Goal: Task Accomplishment & Management: Manage account settings

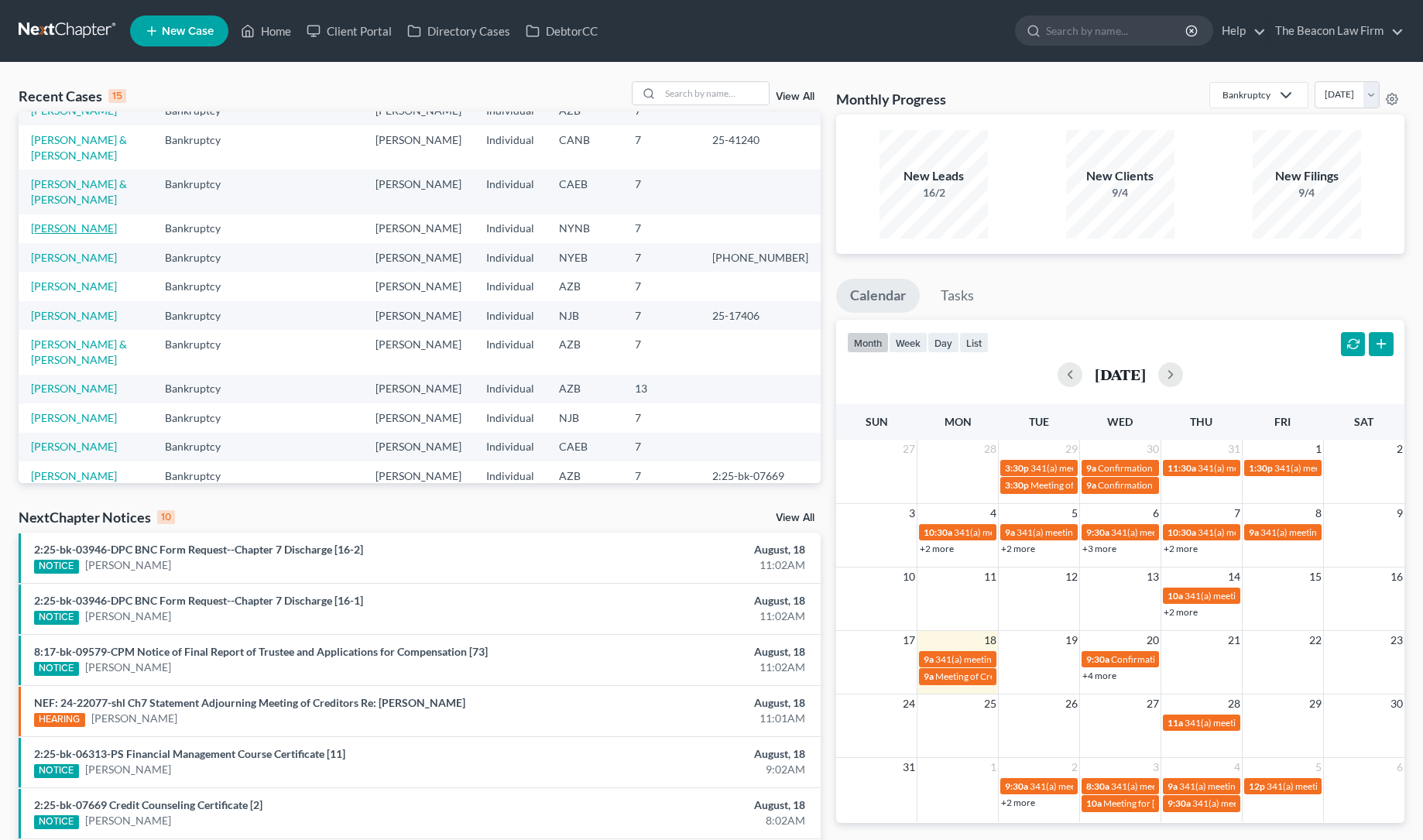
scroll to position [50, 0]
click at [100, 466] on link "[PERSON_NAME]" at bounding box center [73, 473] width 86 height 13
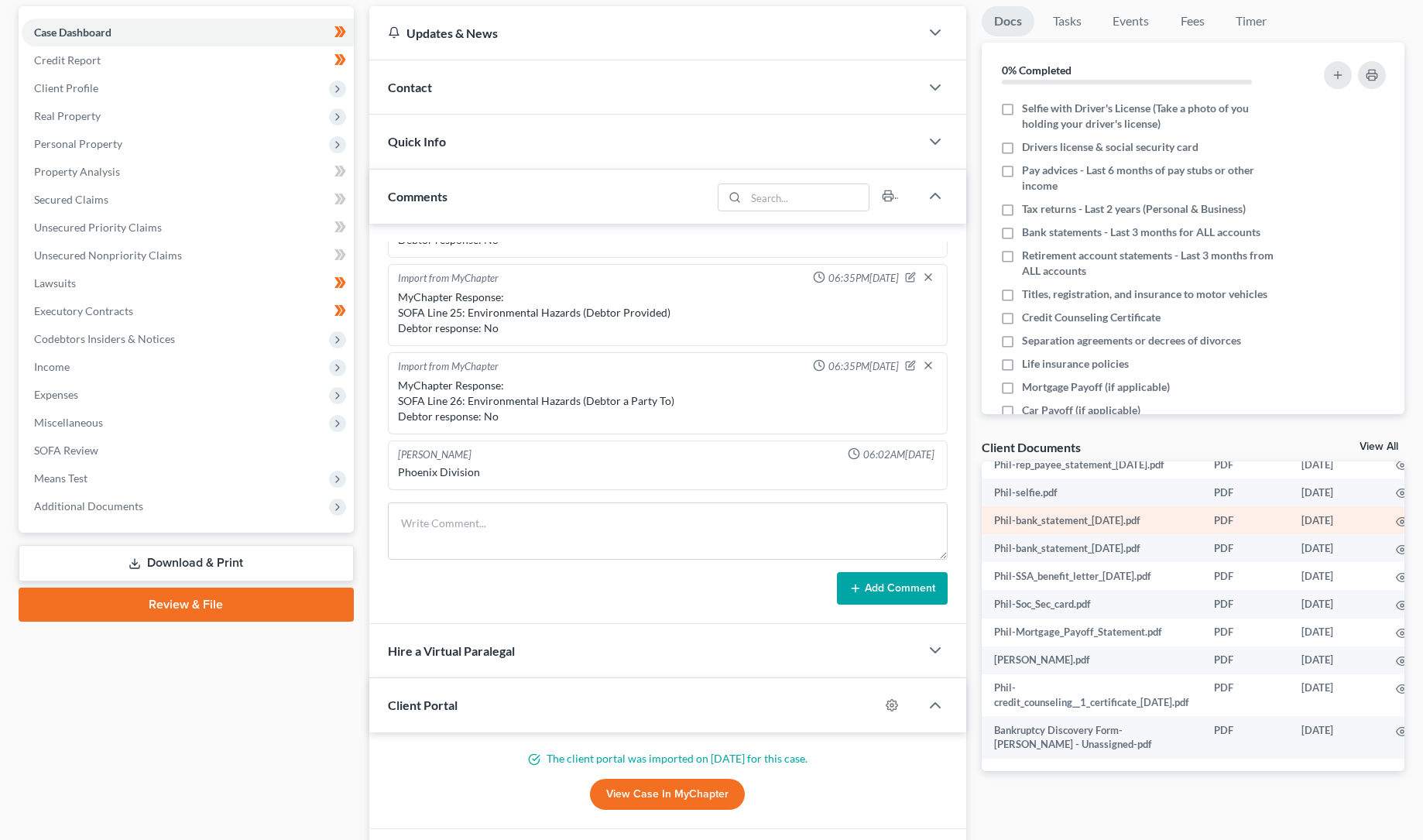
scroll to position [298, 0]
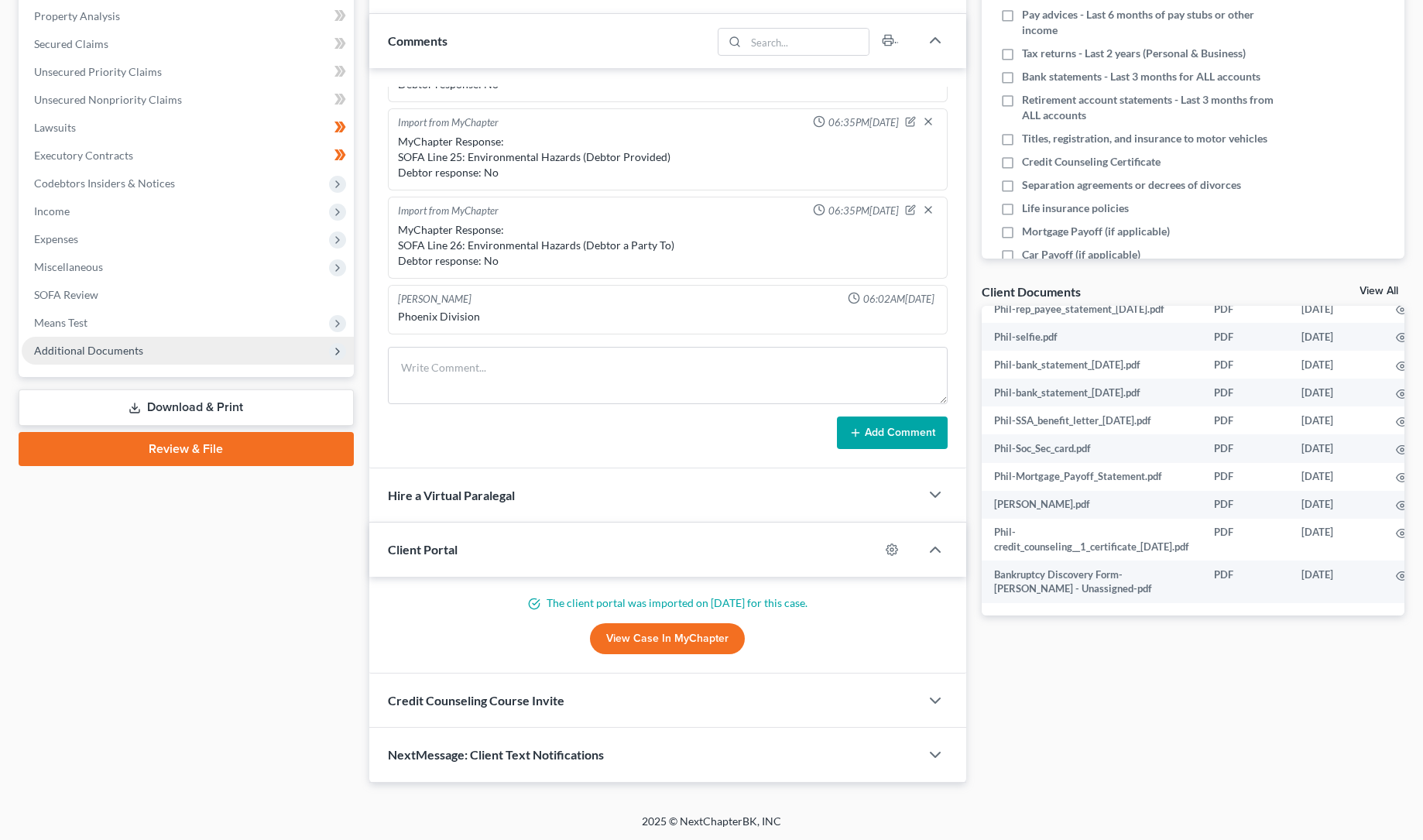
click at [112, 347] on span "Additional Documents" at bounding box center [88, 350] width 109 height 13
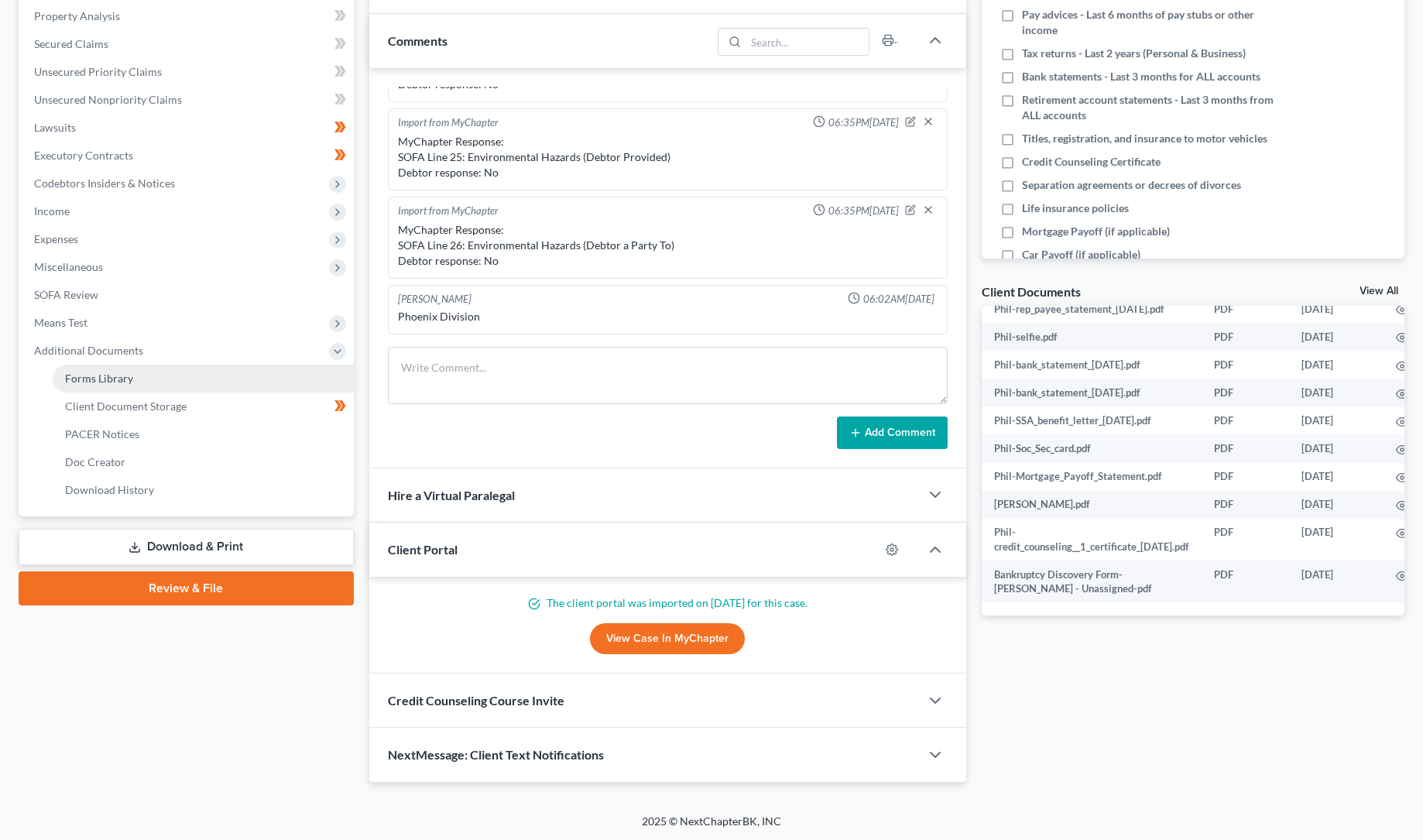
click at [116, 377] on span "Forms Library" at bounding box center [99, 378] width 68 height 13
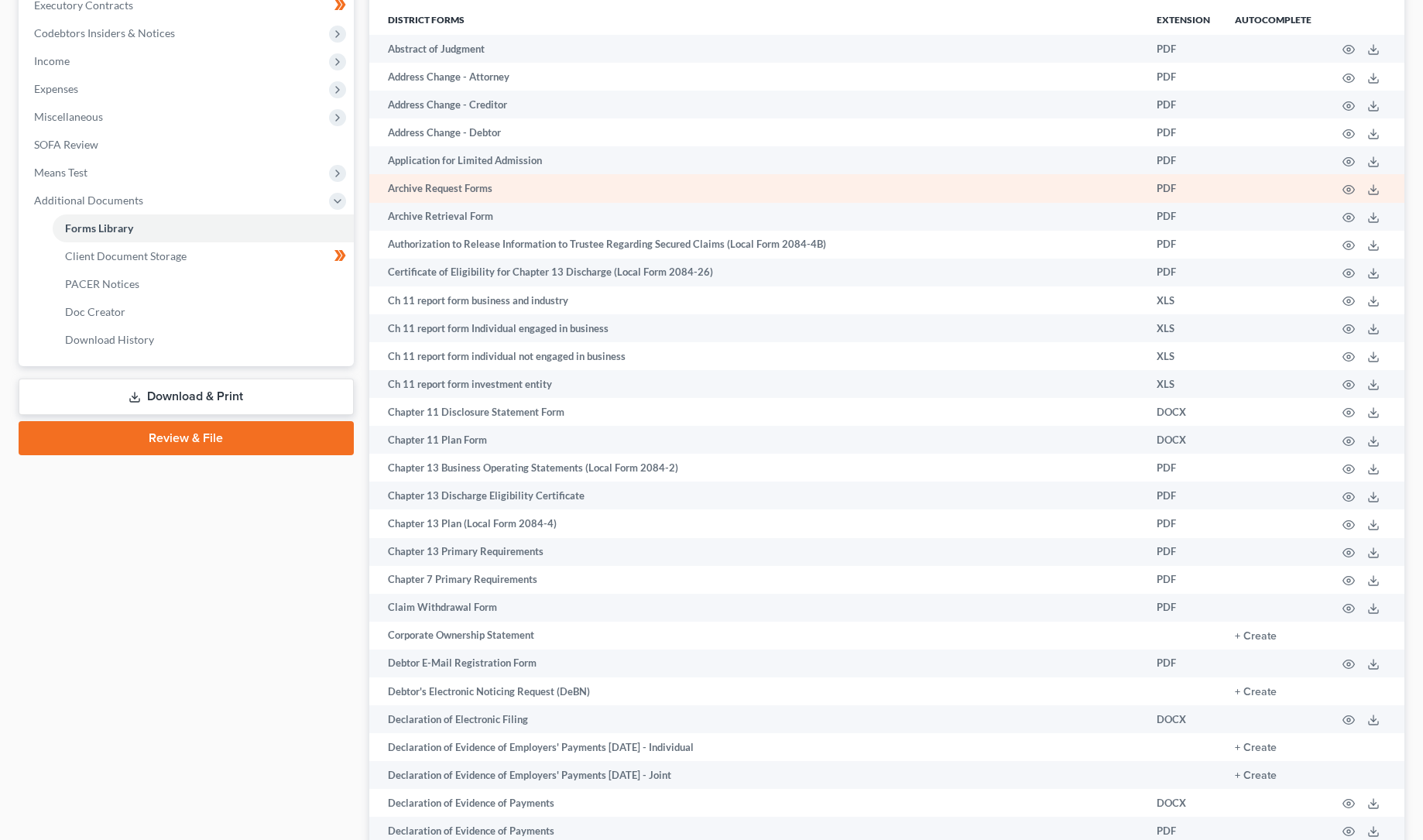
scroll to position [703, 0]
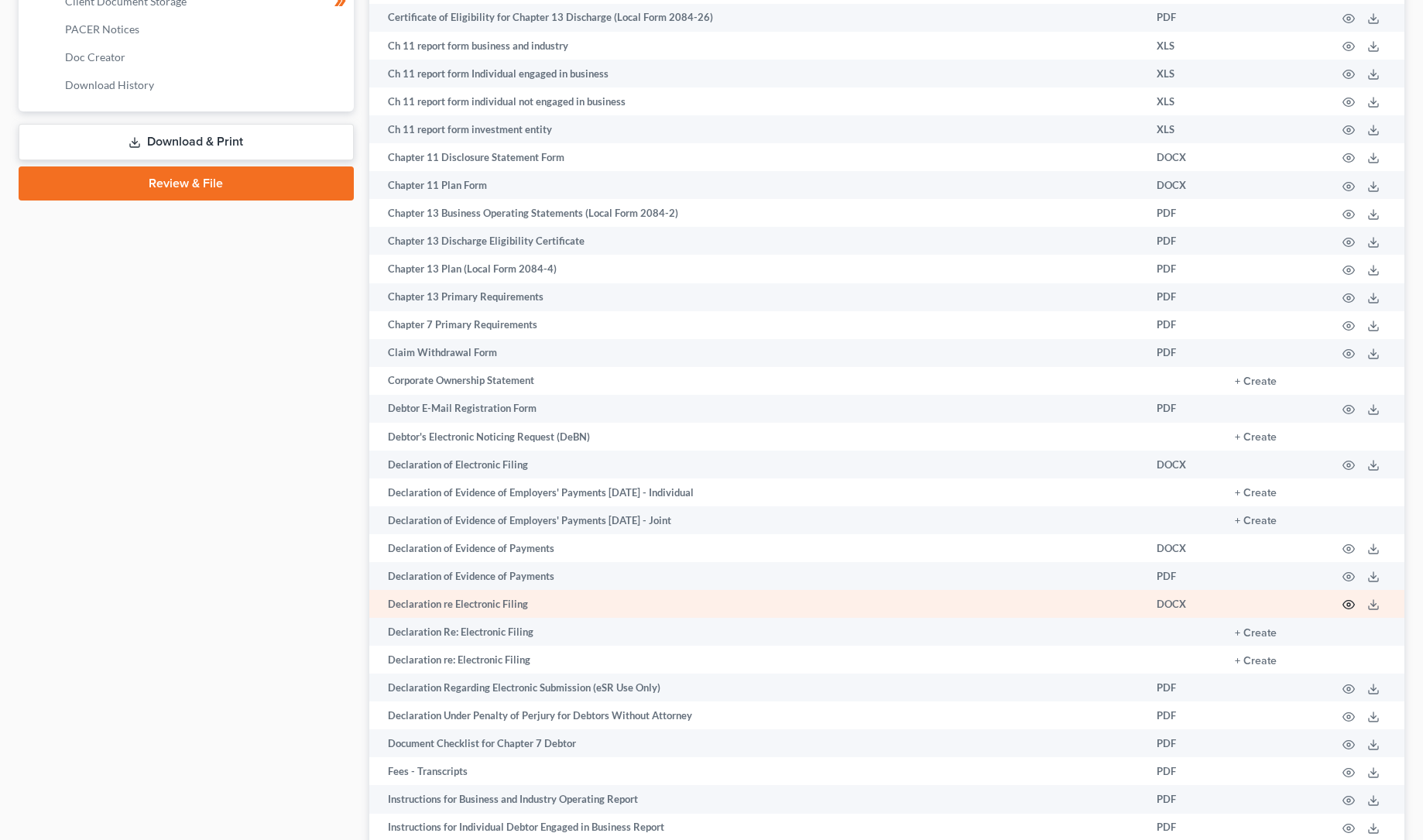
click at [1351, 601] on icon "button" at bounding box center [1349, 605] width 12 height 8
click at [1351, 603] on icon "button" at bounding box center [1348, 604] width 12 height 12
click at [1350, 601] on icon "button" at bounding box center [1348, 604] width 12 height 12
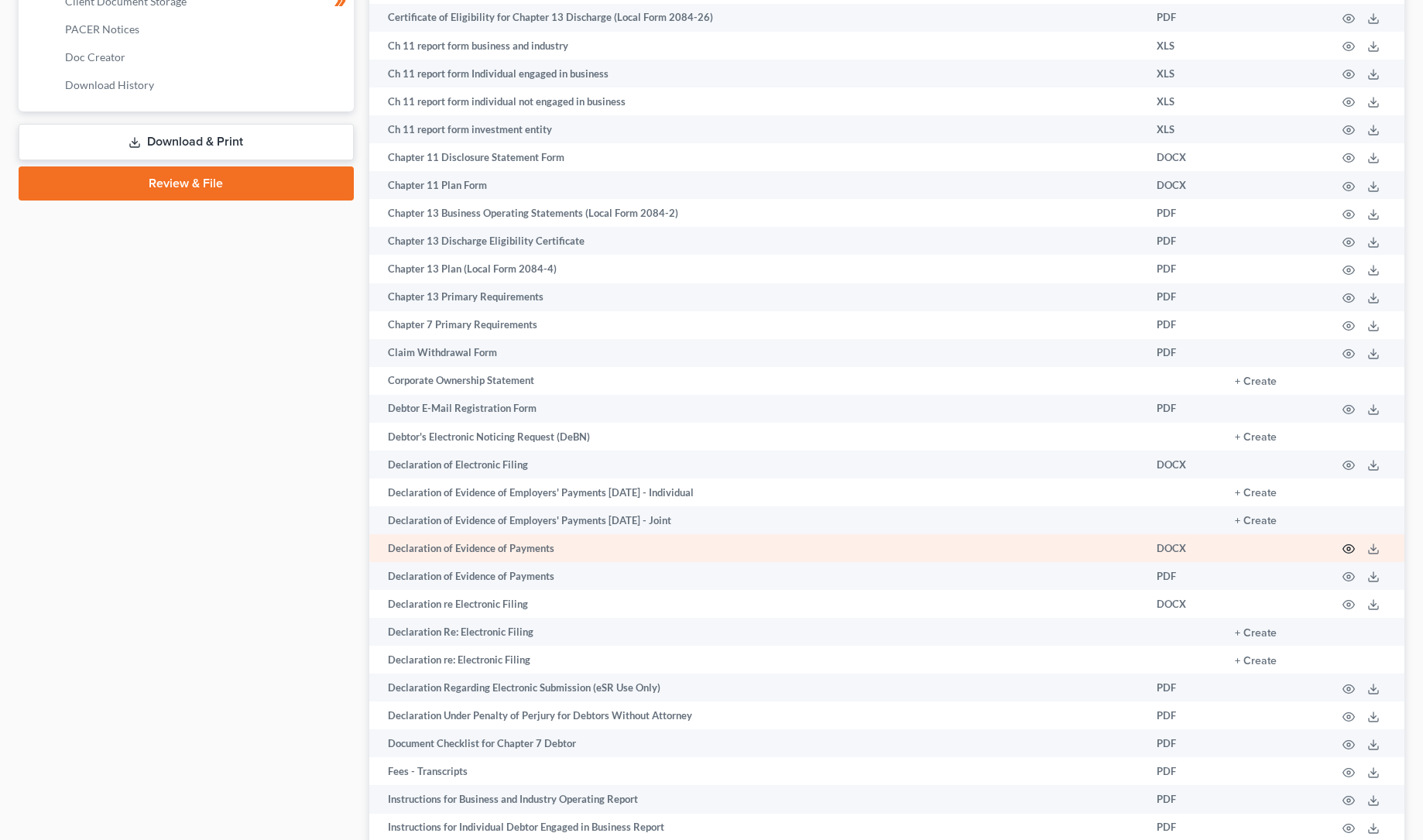
click at [1351, 547] on icon "button" at bounding box center [1348, 549] width 12 height 12
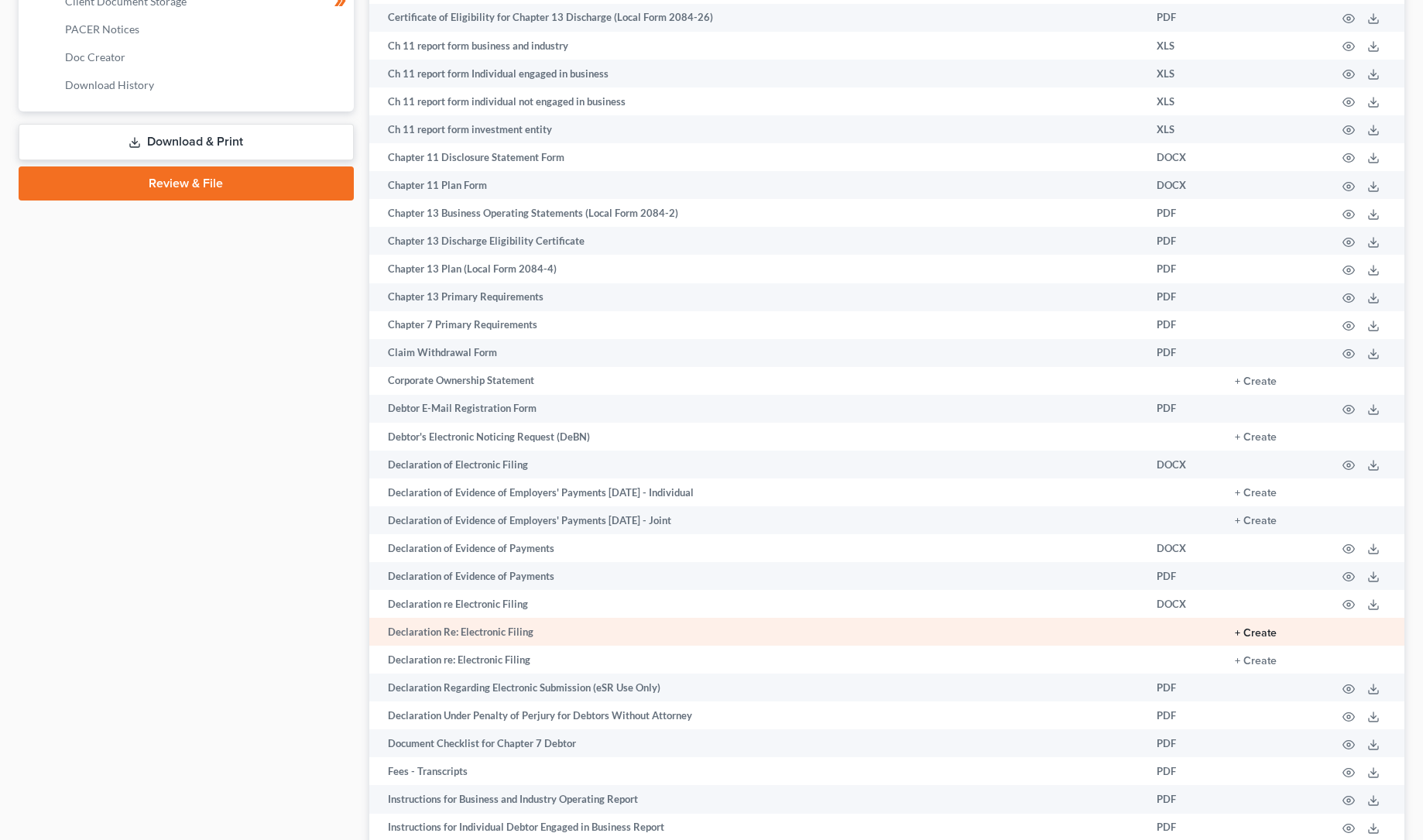
click at [1262, 631] on button "+ Create" at bounding box center [1256, 633] width 42 height 11
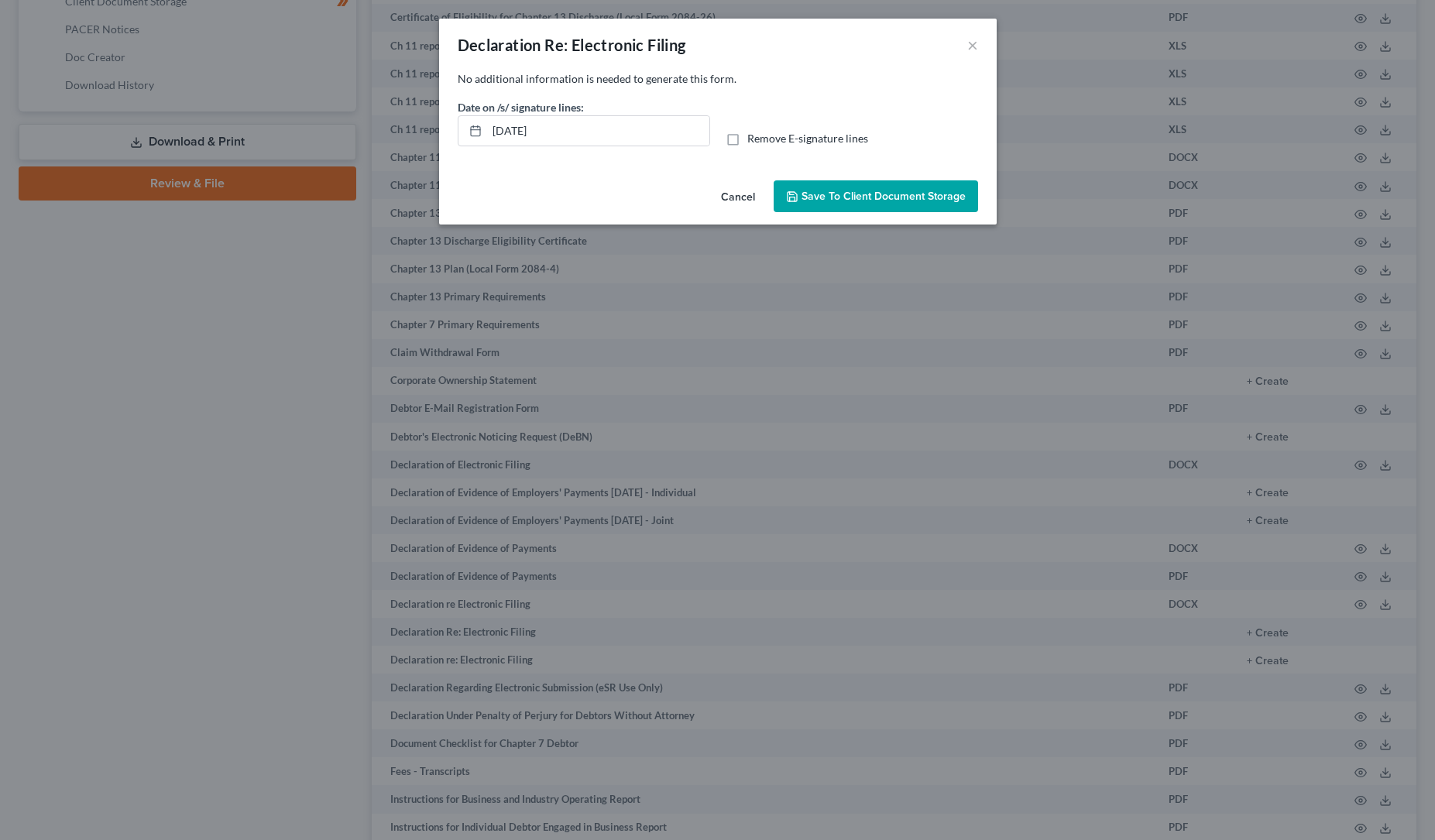
click at [809, 193] on span "Save to Client Document Storage" at bounding box center [883, 196] width 164 height 13
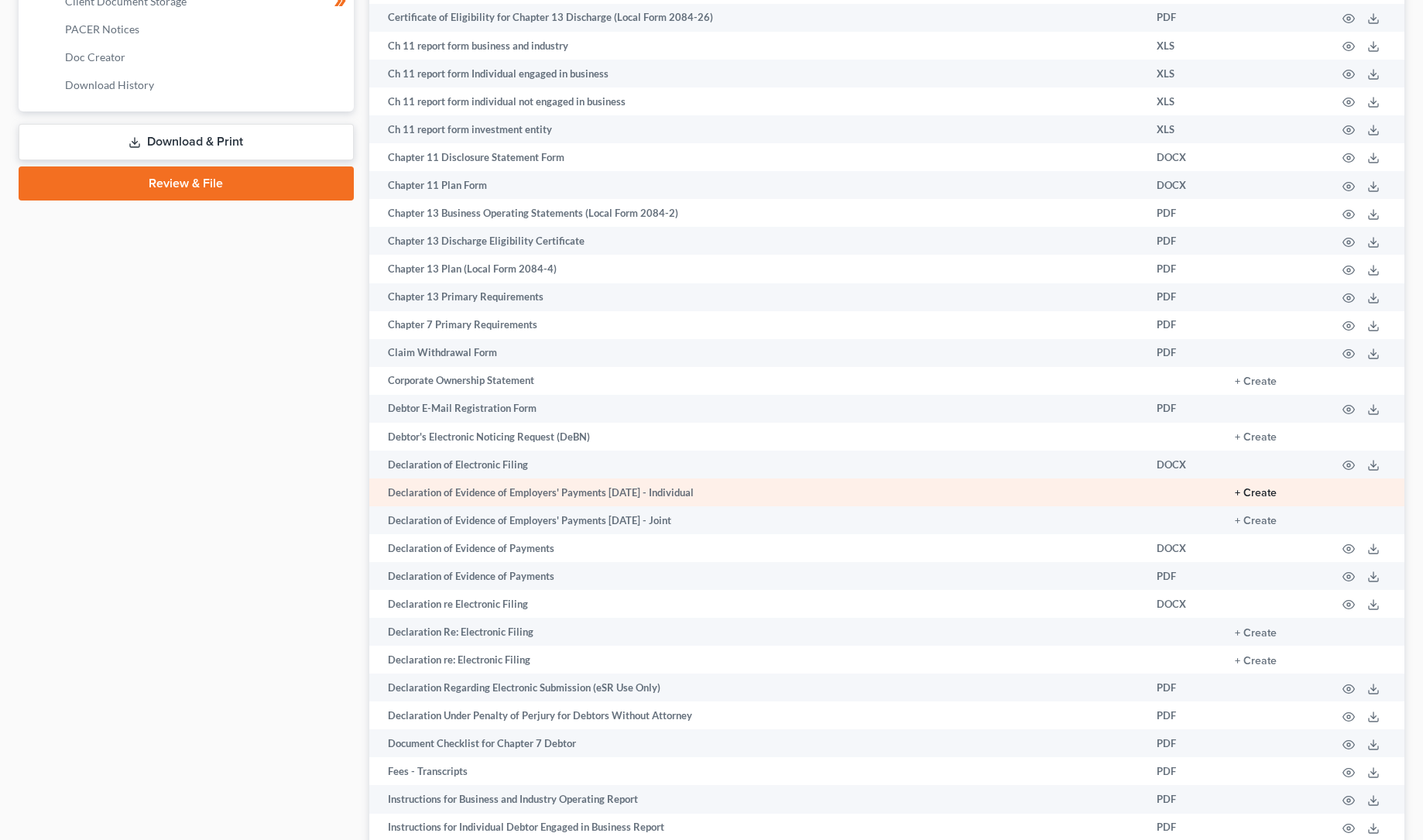
click at [1261, 490] on button "+ Create" at bounding box center [1256, 493] width 42 height 11
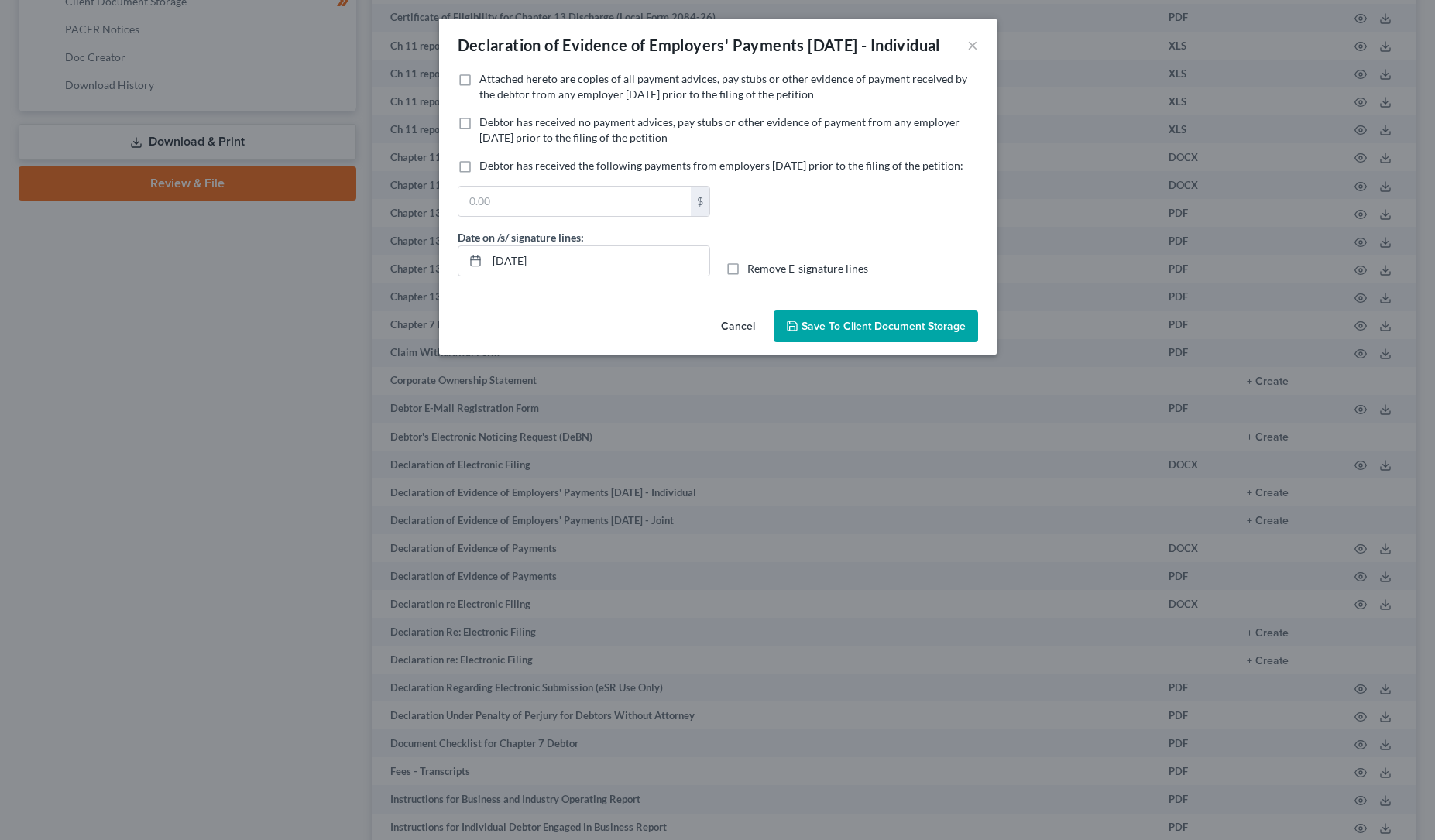
click at [480, 142] on label "Debtor has received no payment advices, pay stubs or other evidence of payment …" at bounding box center [729, 130] width 499 height 31
click at [486, 125] on input "Debtor has received no payment advices, pay stubs or other evidence of payment …" at bounding box center [491, 120] width 10 height 10
checkbox input "true"
click at [840, 333] on span "Save to Client Document Storage" at bounding box center [883, 326] width 164 height 13
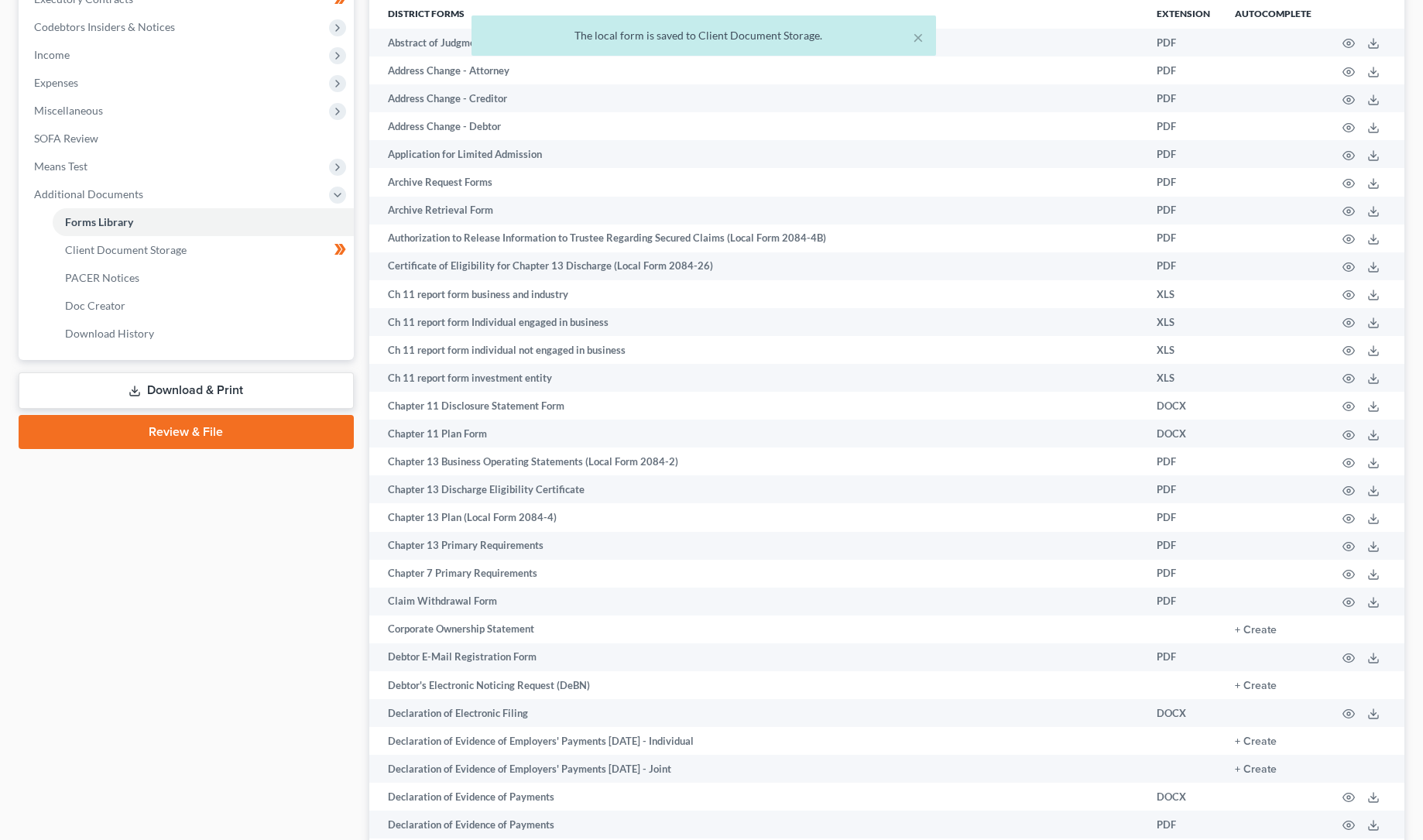
scroll to position [453, 0]
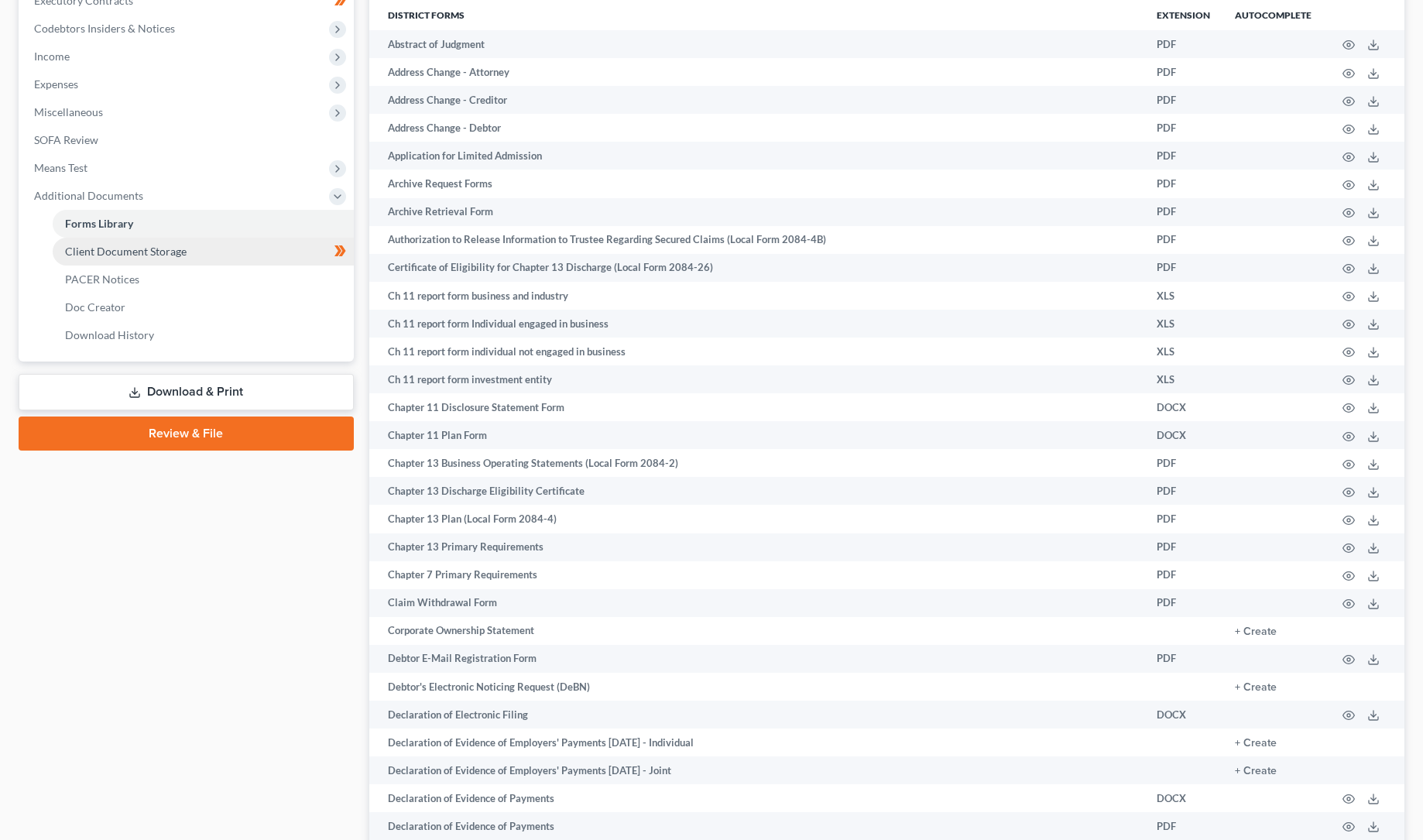
click at [185, 247] on link "Client Document Storage" at bounding box center [203, 251] width 301 height 27
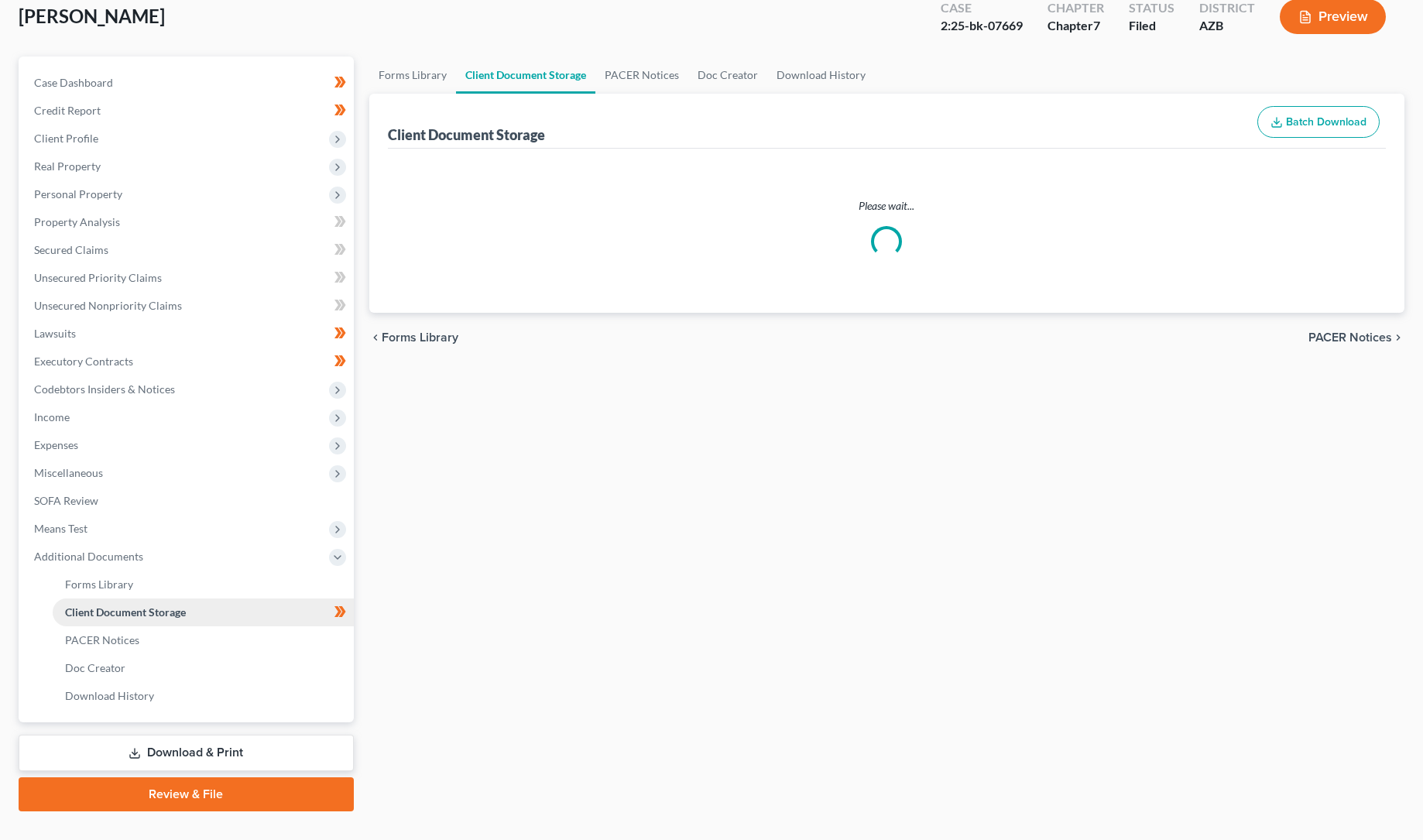
scroll to position [17, 0]
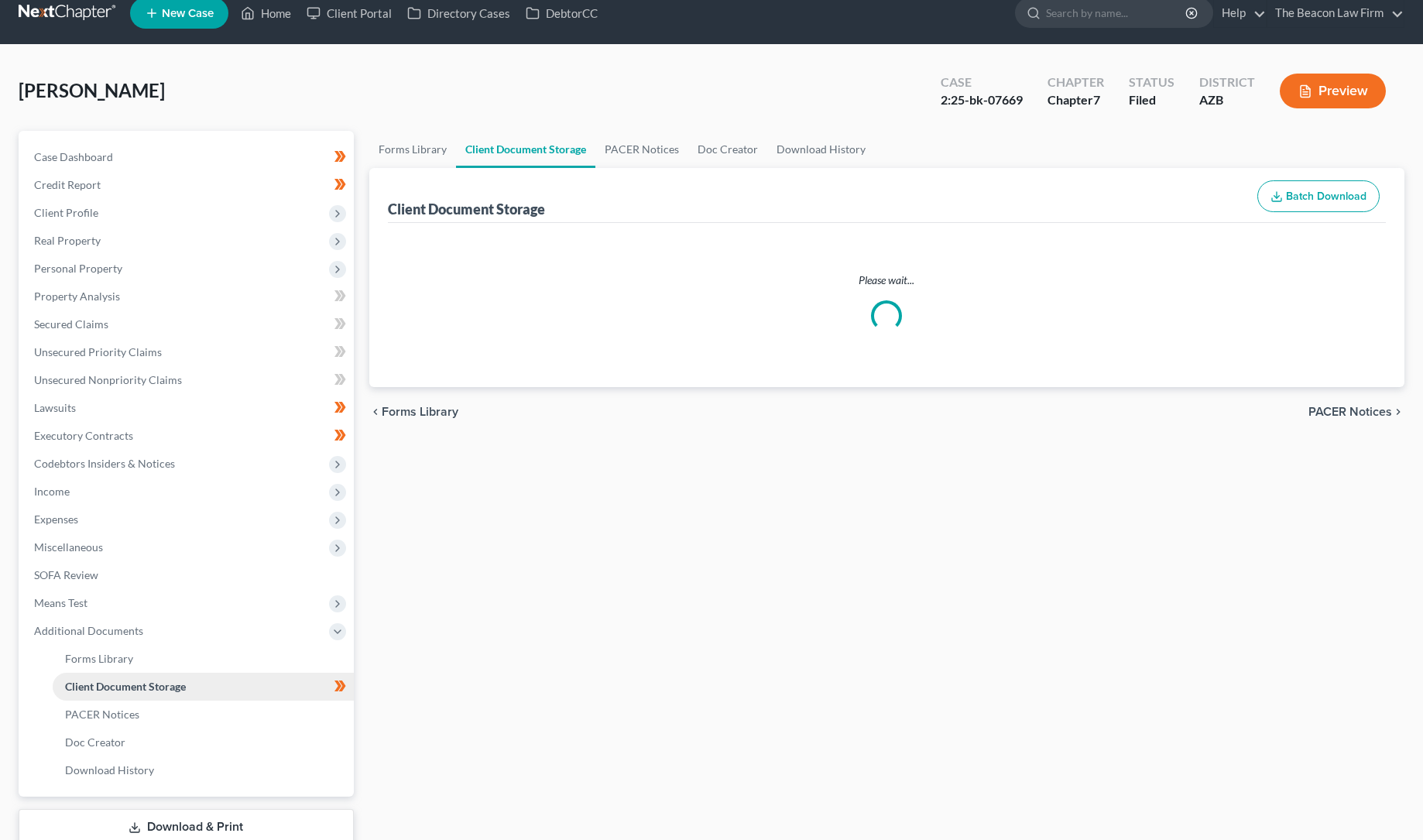
select select "14"
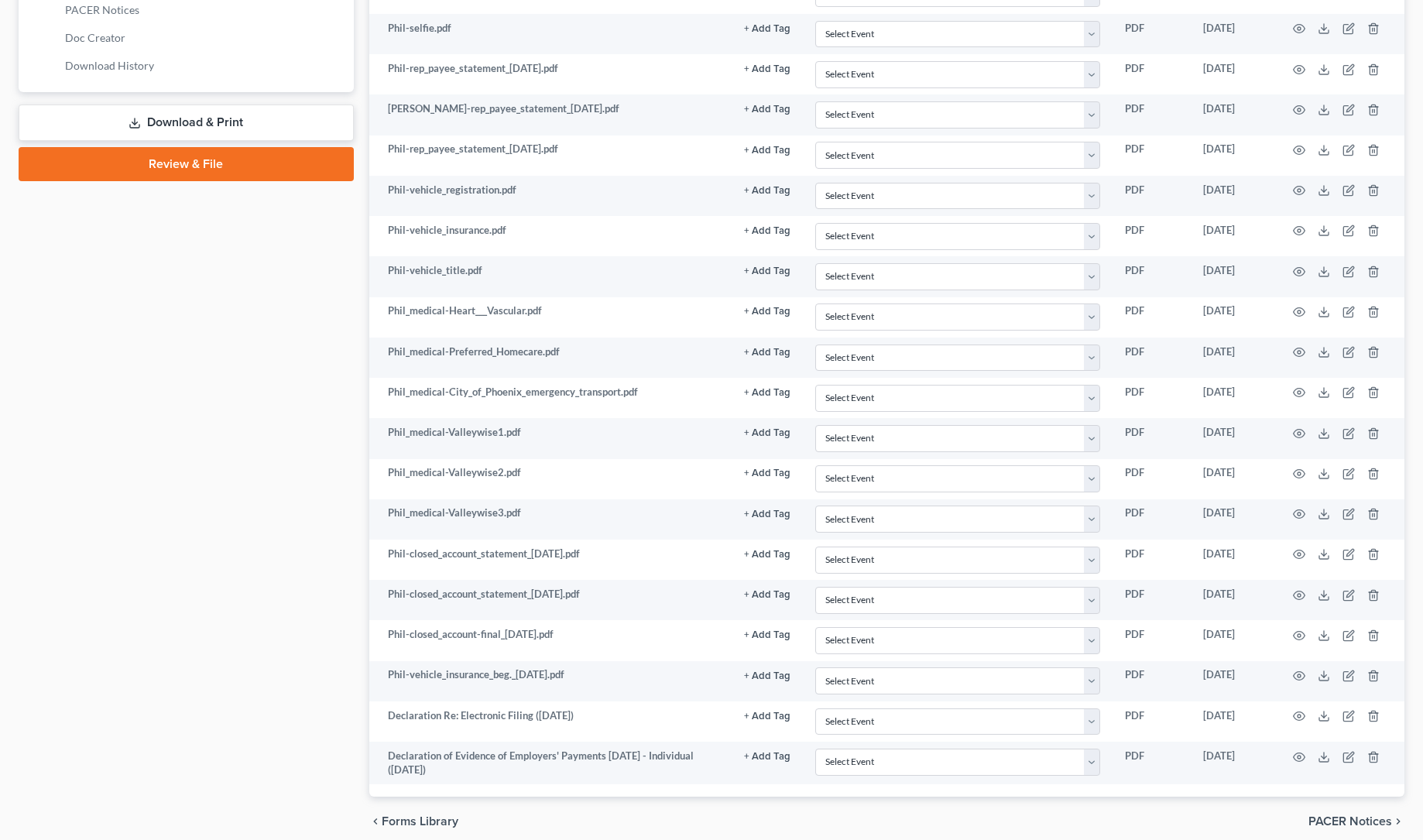
scroll to position [787, 0]
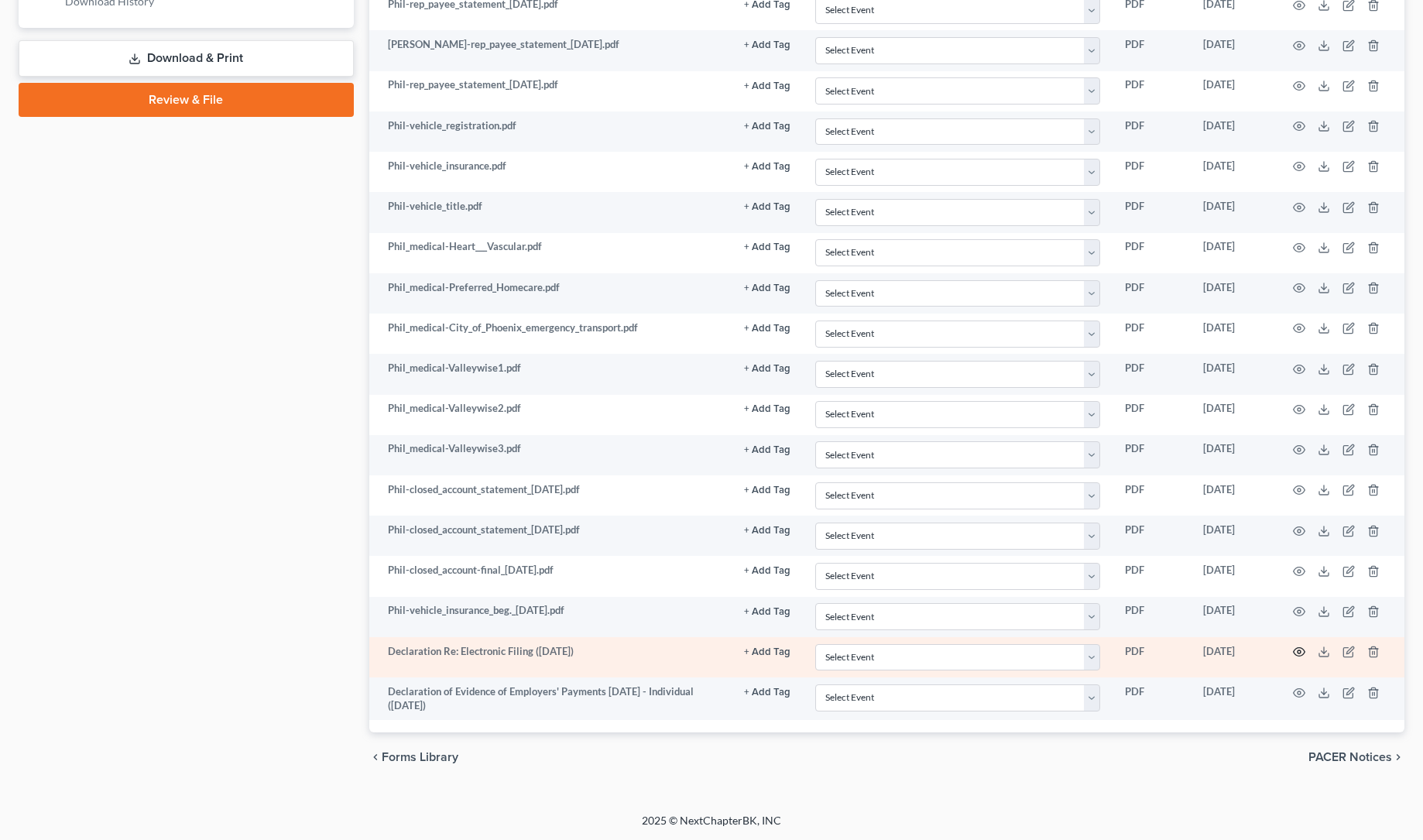
click at [1300, 649] on icon "button" at bounding box center [1299, 651] width 12 height 12
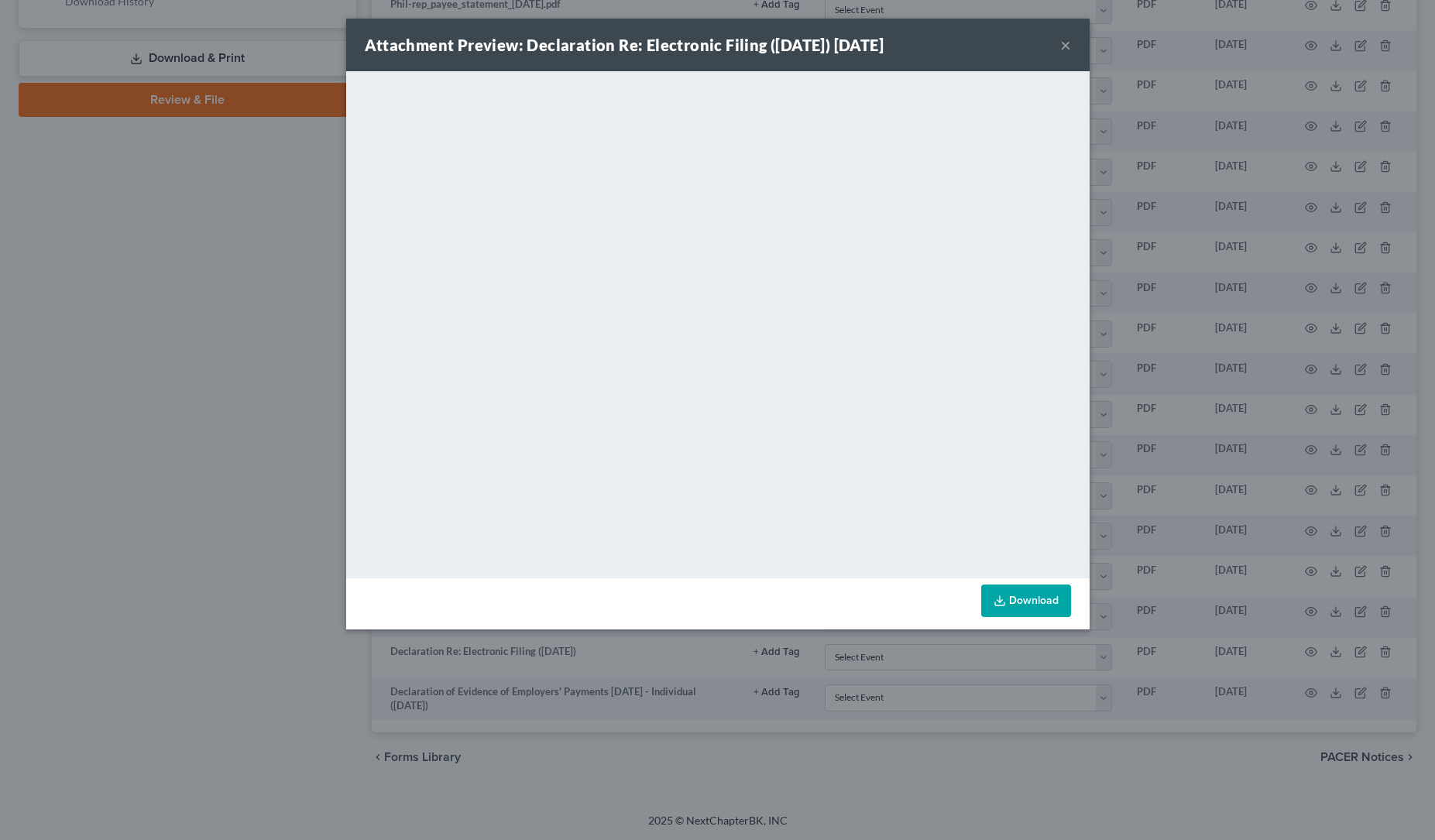
click at [1066, 42] on button "×" at bounding box center [1065, 45] width 11 height 18
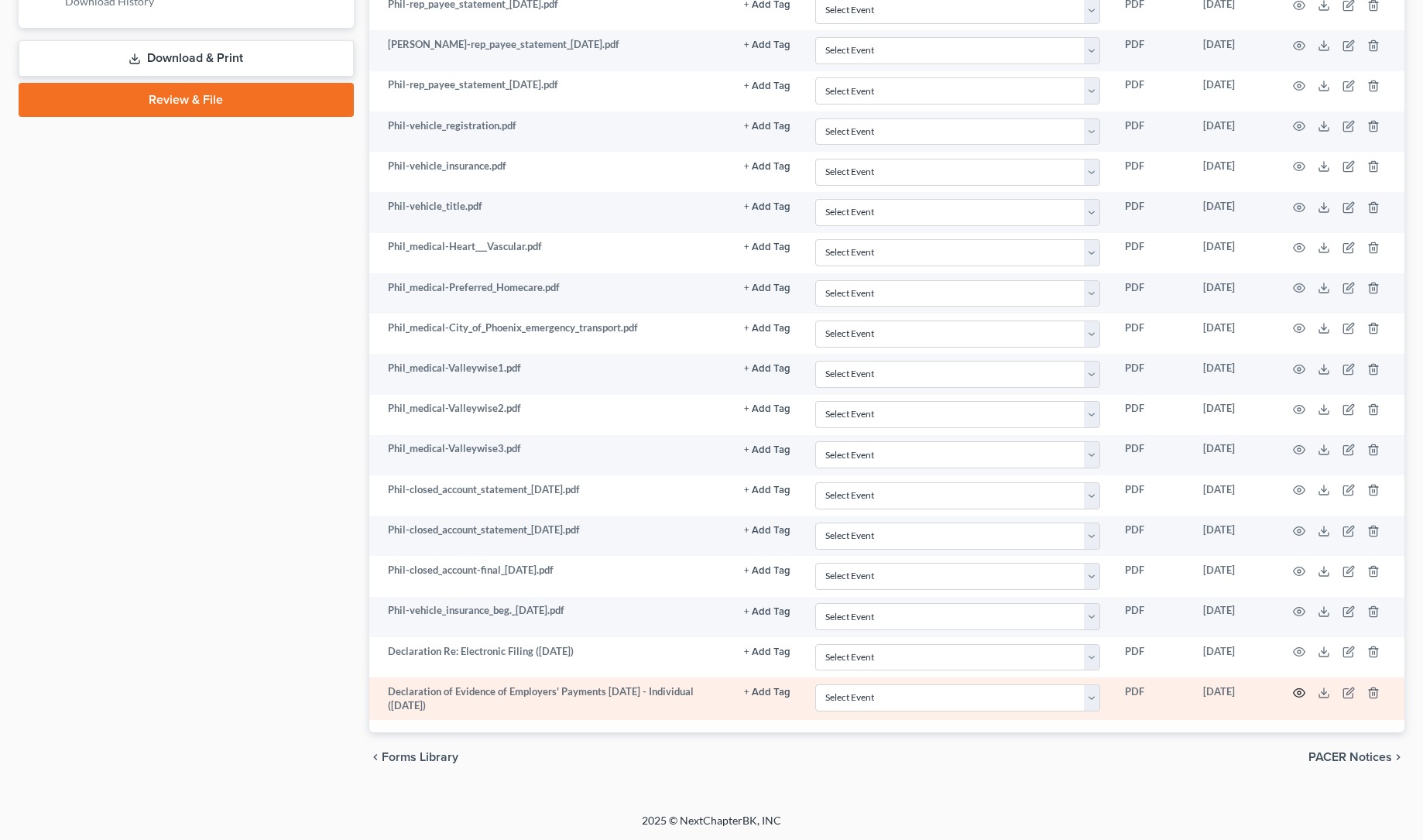
click at [1301, 693] on circle "button" at bounding box center [1299, 693] width 3 height 3
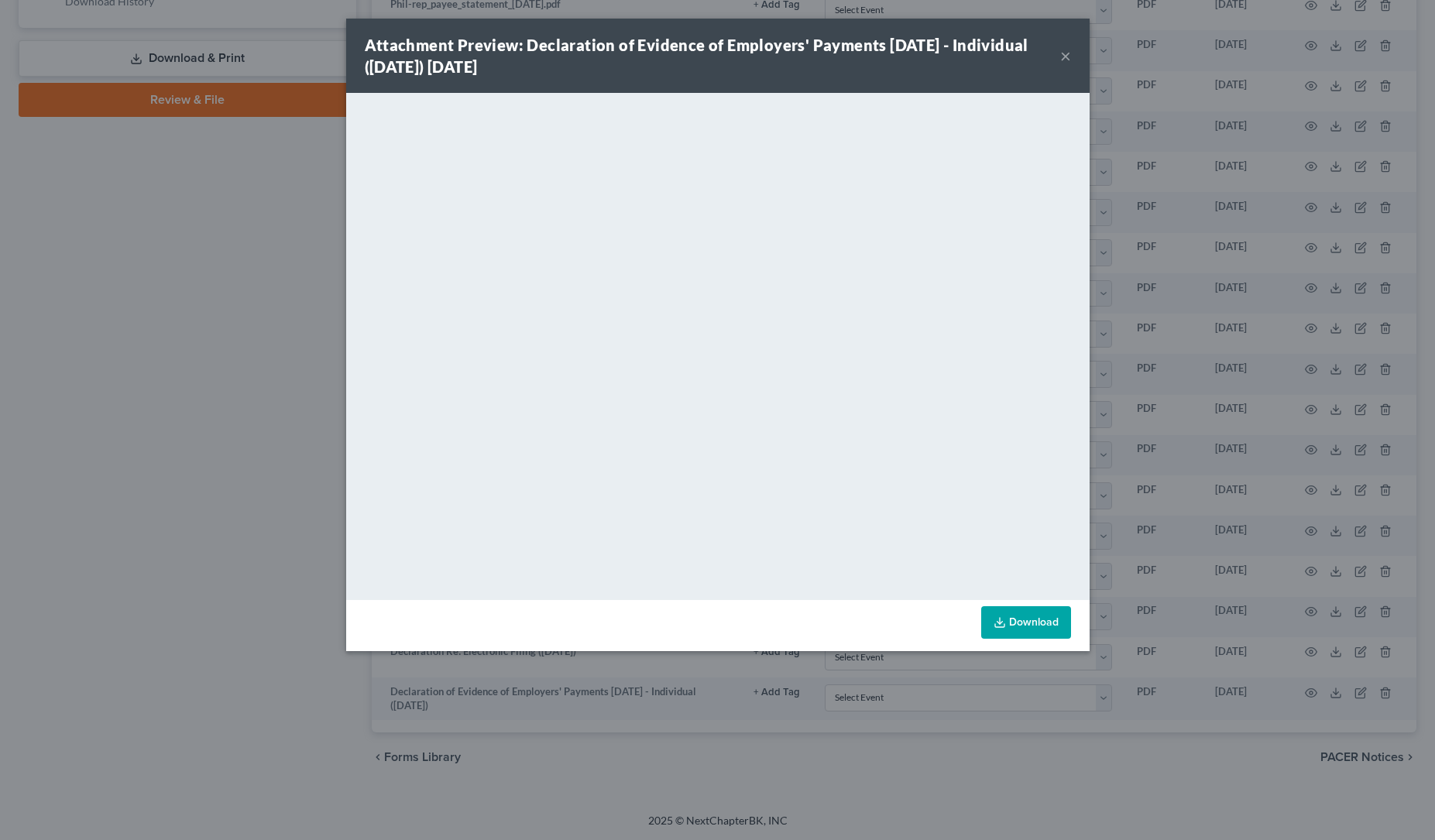
click at [1066, 55] on button "×" at bounding box center [1065, 56] width 11 height 18
